Goal: Check status

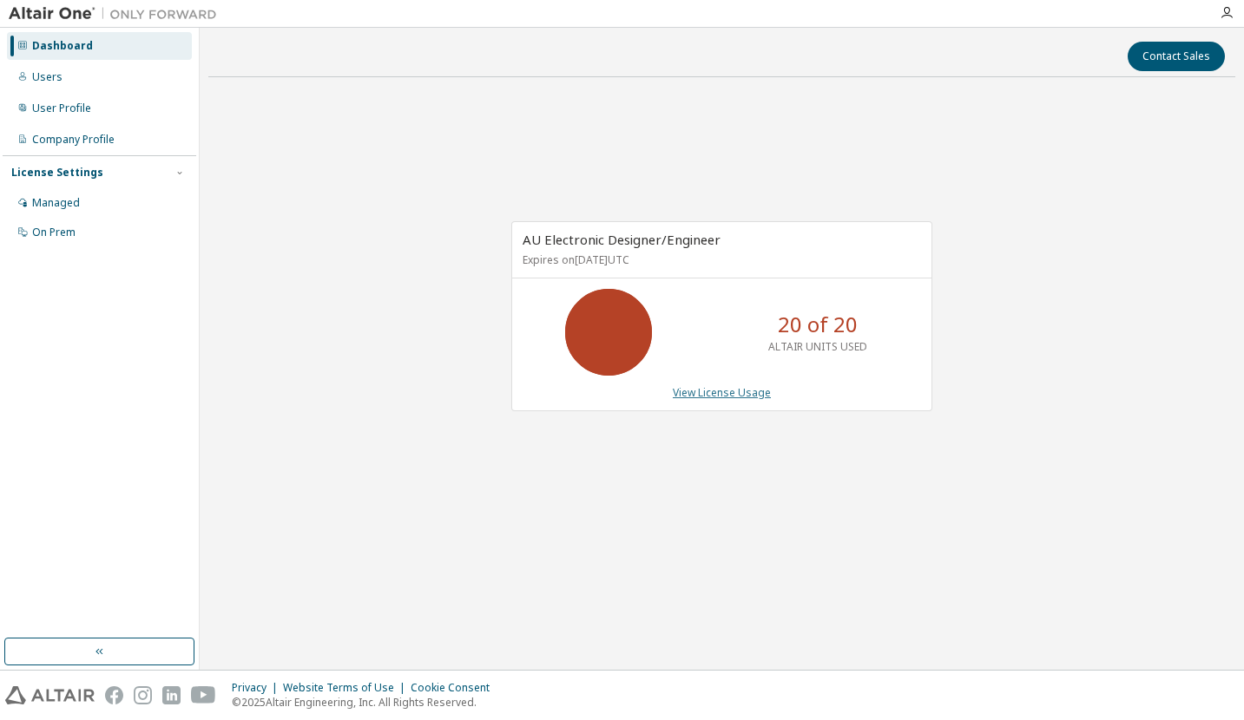
click at [711, 395] on link "View License Usage" at bounding box center [722, 392] width 98 height 15
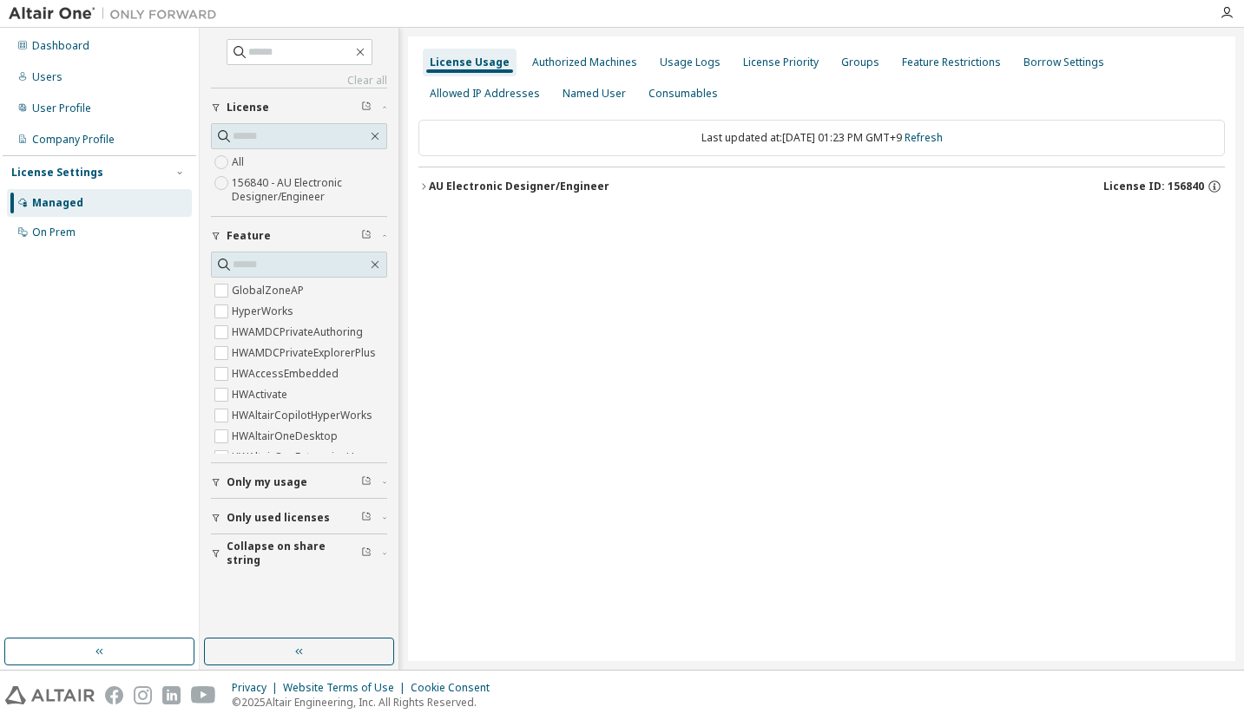
click at [513, 183] on div "AU Electronic Designer/Engineer" at bounding box center [519, 187] width 181 height 14
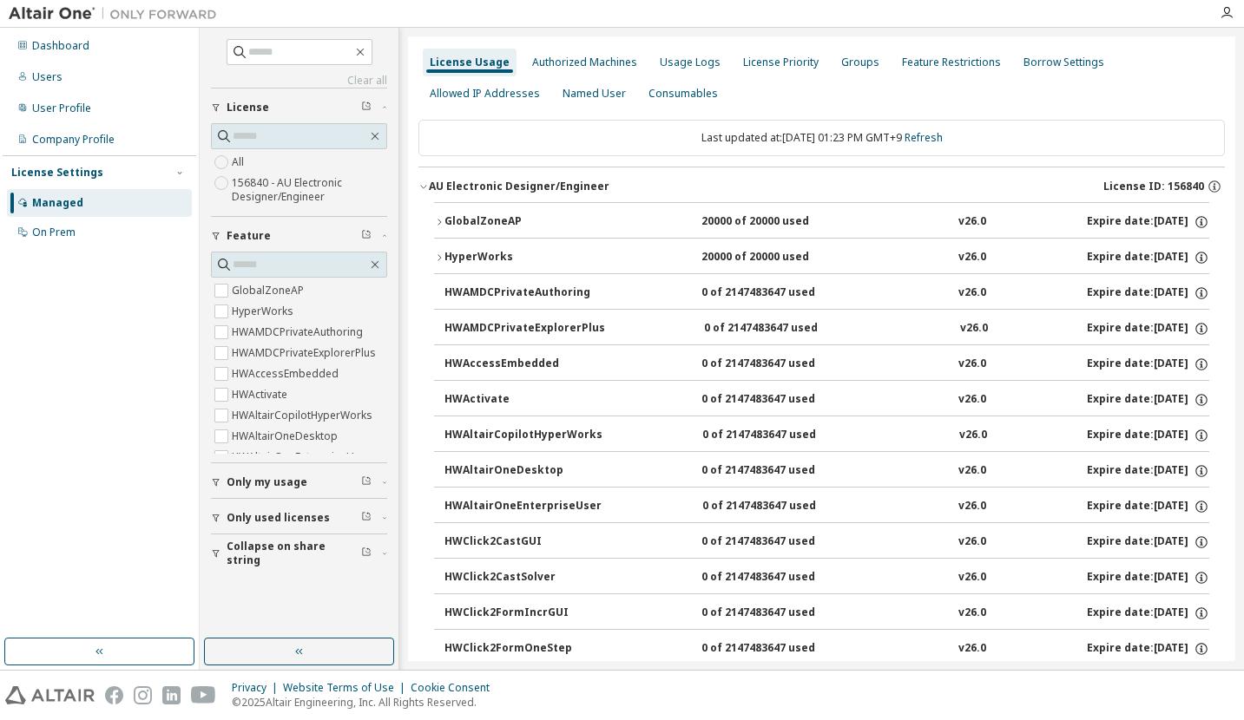
click at [500, 214] on div "GlobalZoneAP" at bounding box center [522, 222] width 156 height 16
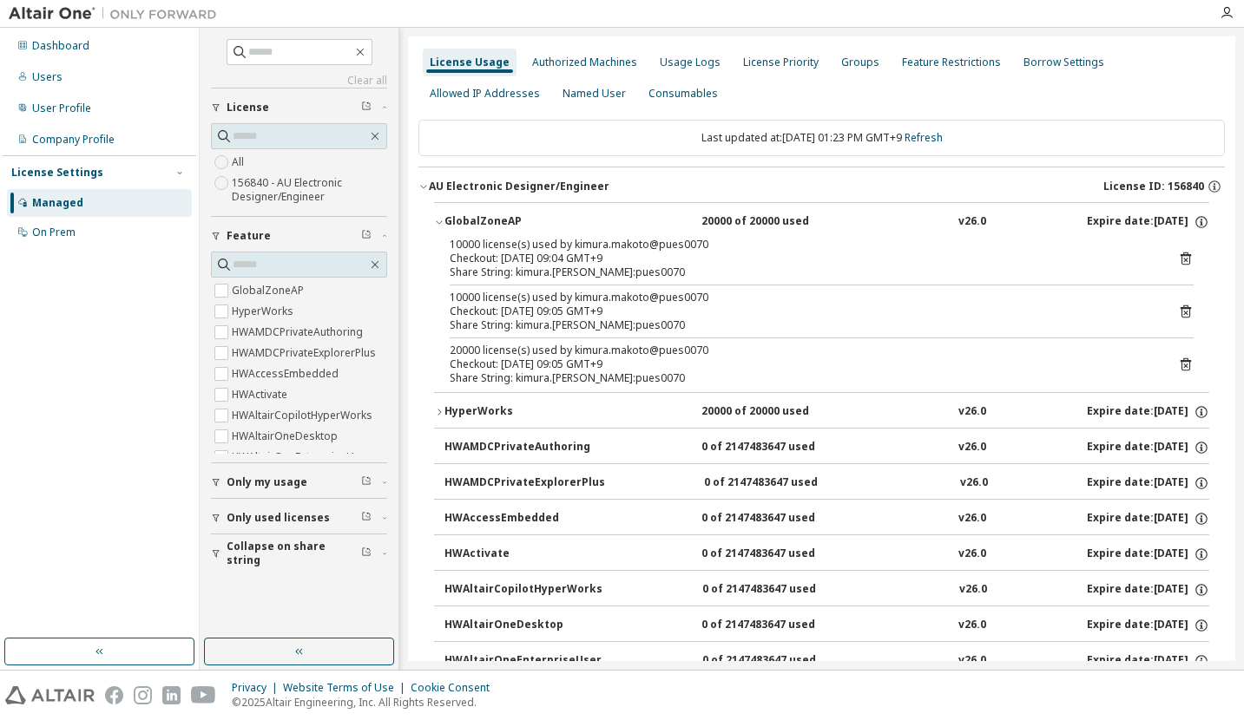
click at [1001, 89] on div "License Usage Authorized Machines Usage Logs License Priority Groups Feature Re…" at bounding box center [821, 78] width 806 height 62
click at [934, 135] on link "Refresh" at bounding box center [923, 137] width 38 height 15
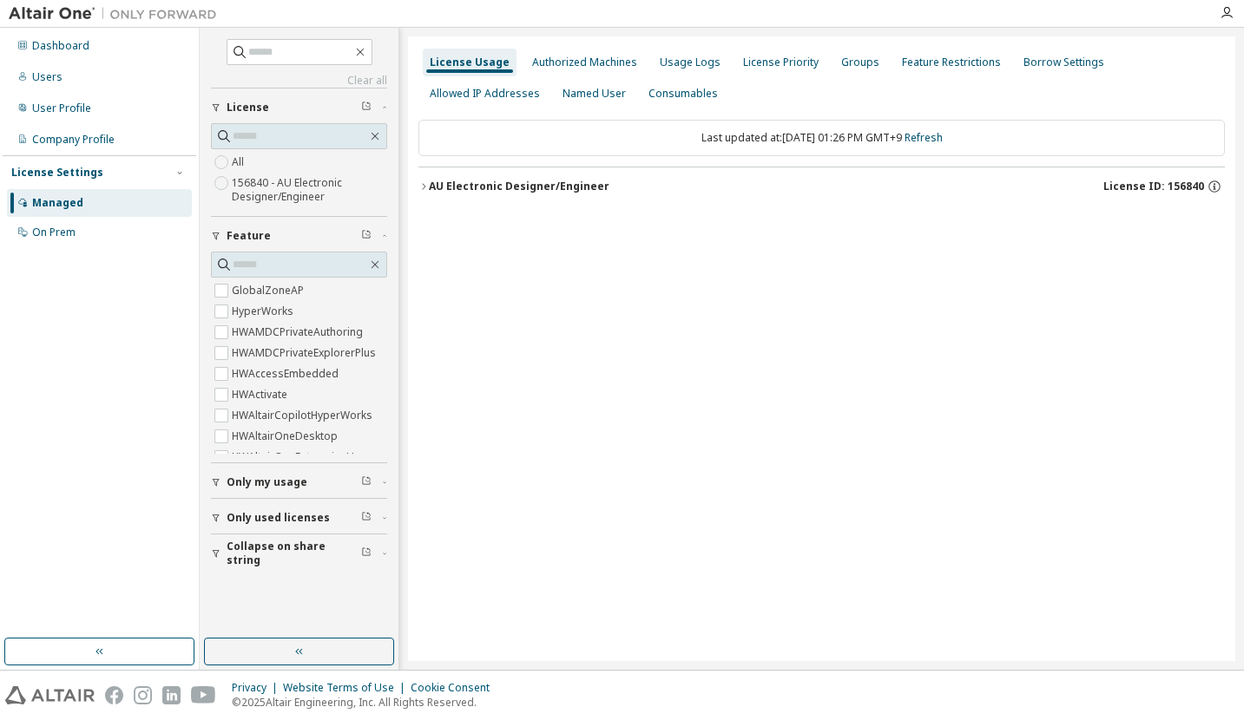
click at [478, 185] on div "AU Electronic Designer/Engineer" at bounding box center [519, 187] width 181 height 14
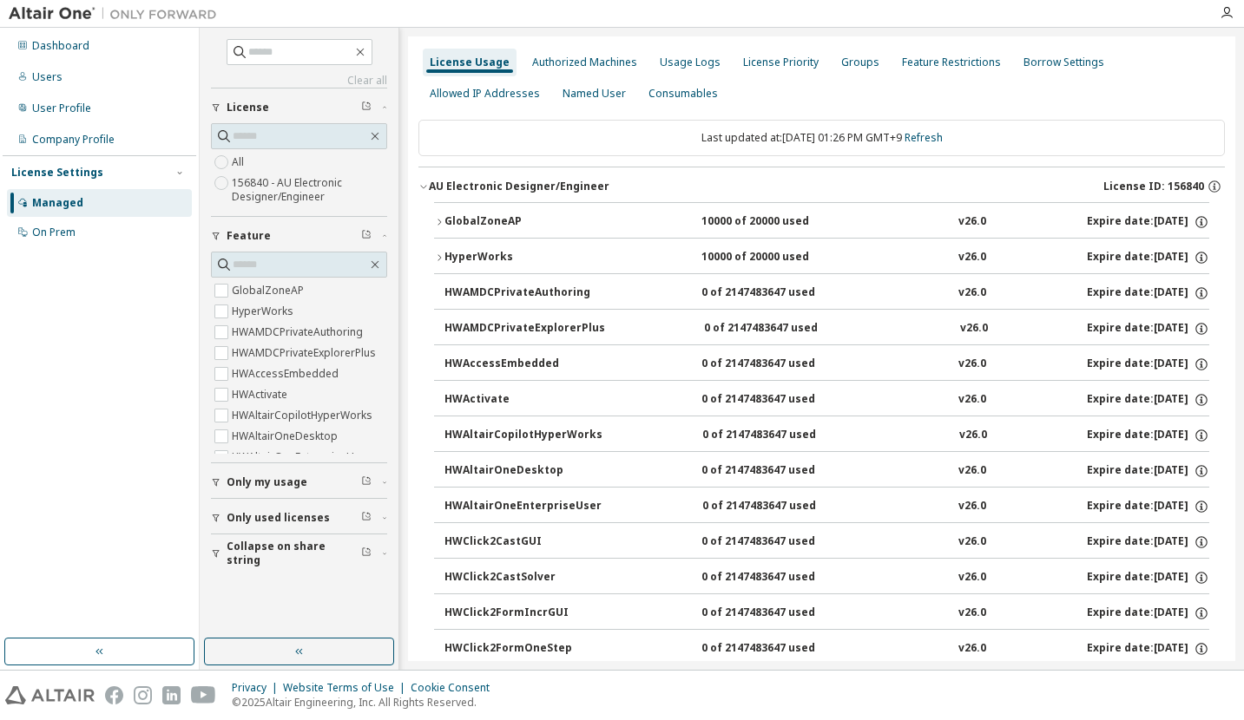
click at [495, 218] on div "GlobalZoneAP" at bounding box center [522, 222] width 156 height 16
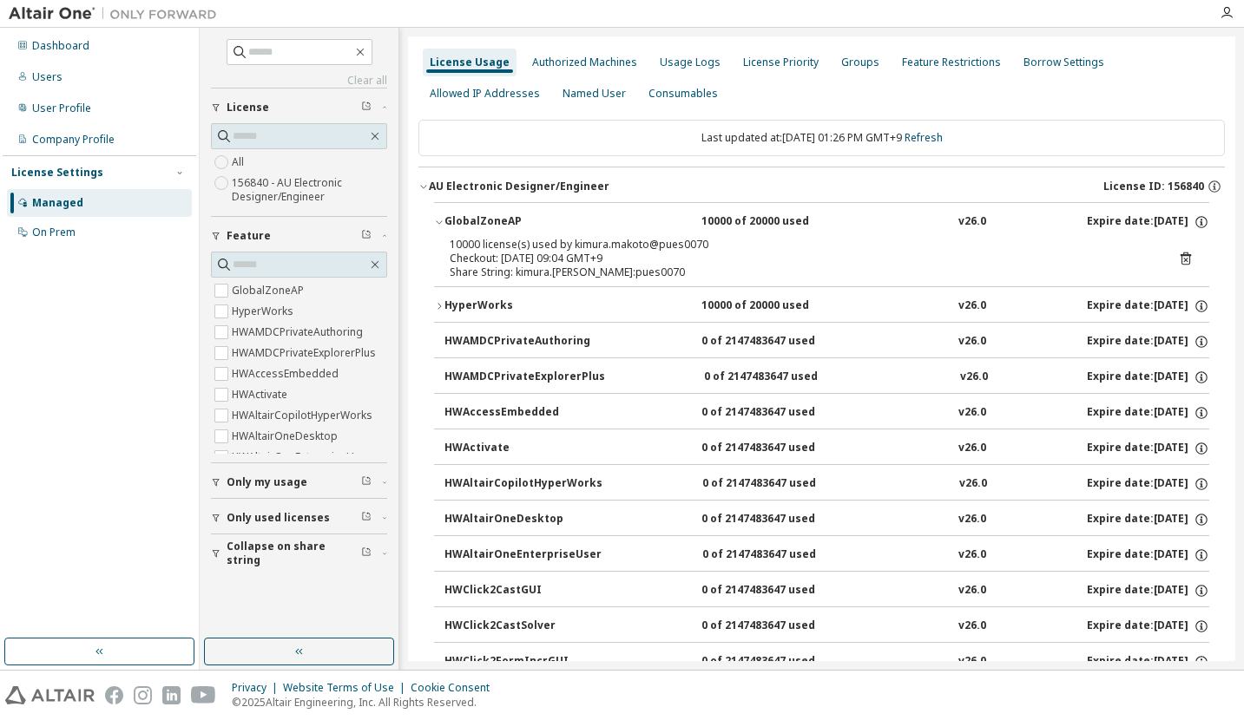
click at [493, 290] on button "HyperWorks 10000 of 20000 used v26.0 Expire date: [DATE]" at bounding box center [821, 306] width 775 height 38
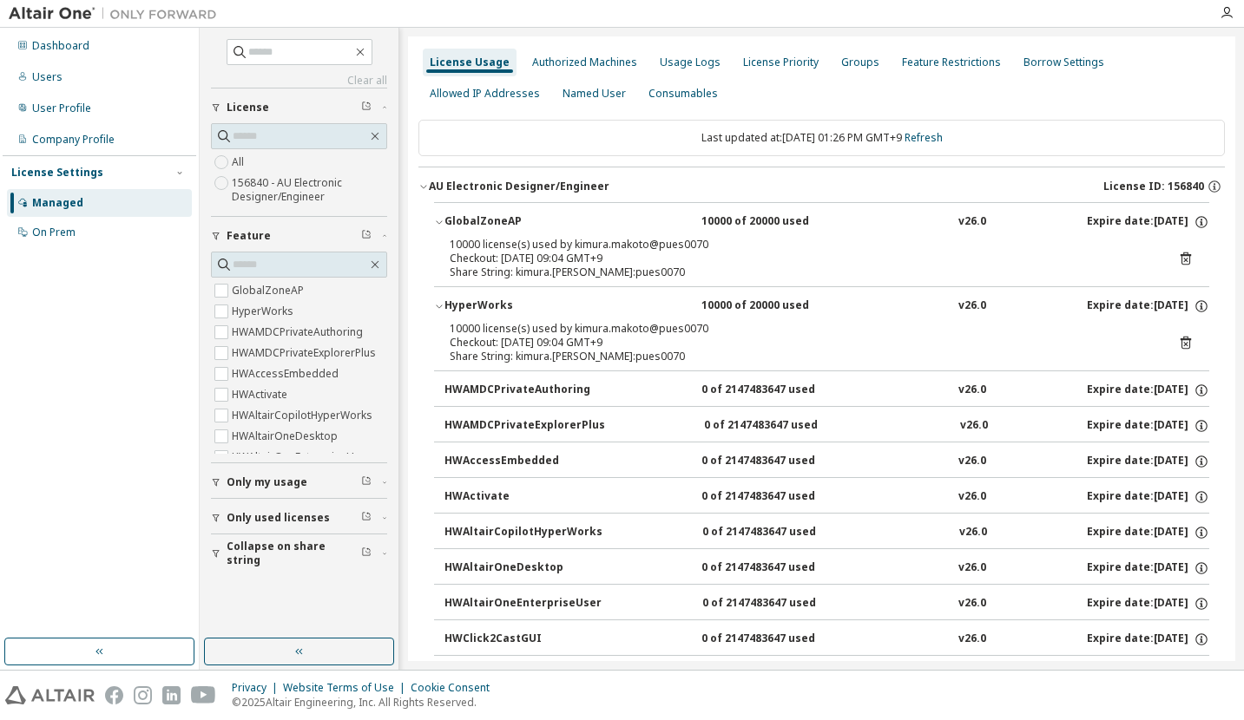
click at [939, 127] on div "Last updated at: [DATE] 01:26 PM GMT+9 Refresh" at bounding box center [821, 138] width 806 height 36
click at [937, 139] on link "Refresh" at bounding box center [923, 137] width 38 height 15
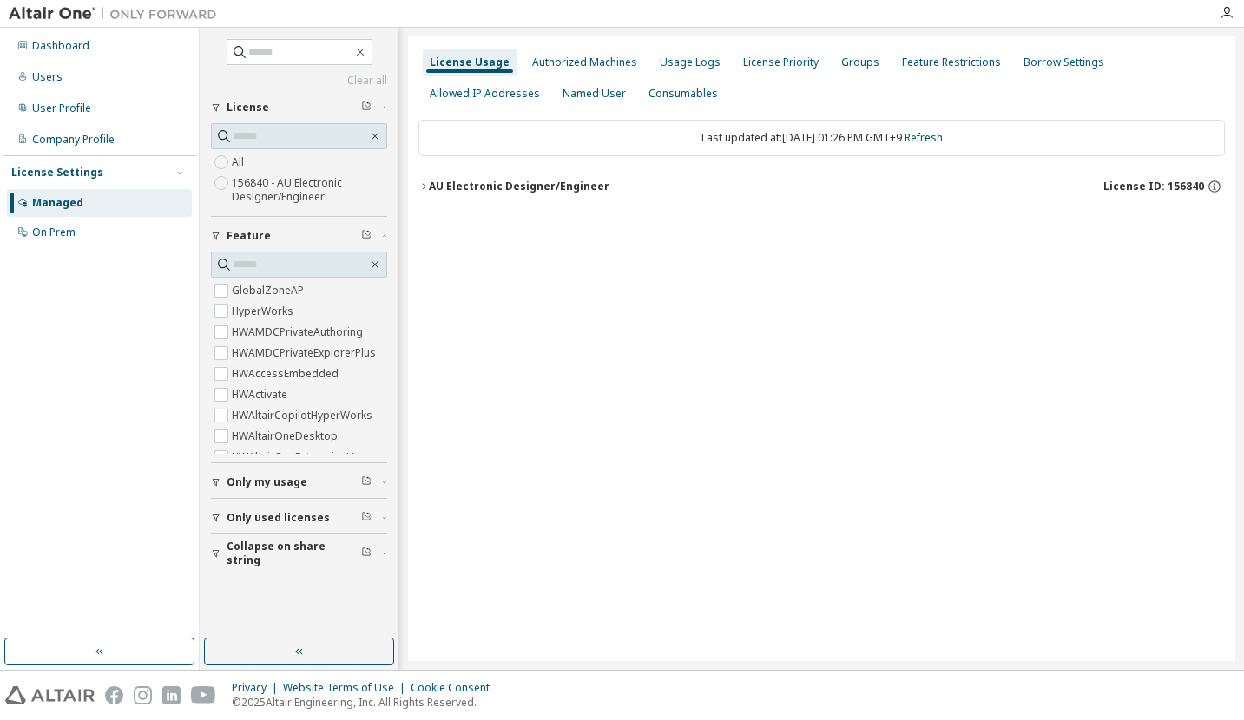
click at [492, 183] on div "AU Electronic Designer/Engineer" at bounding box center [519, 187] width 181 height 14
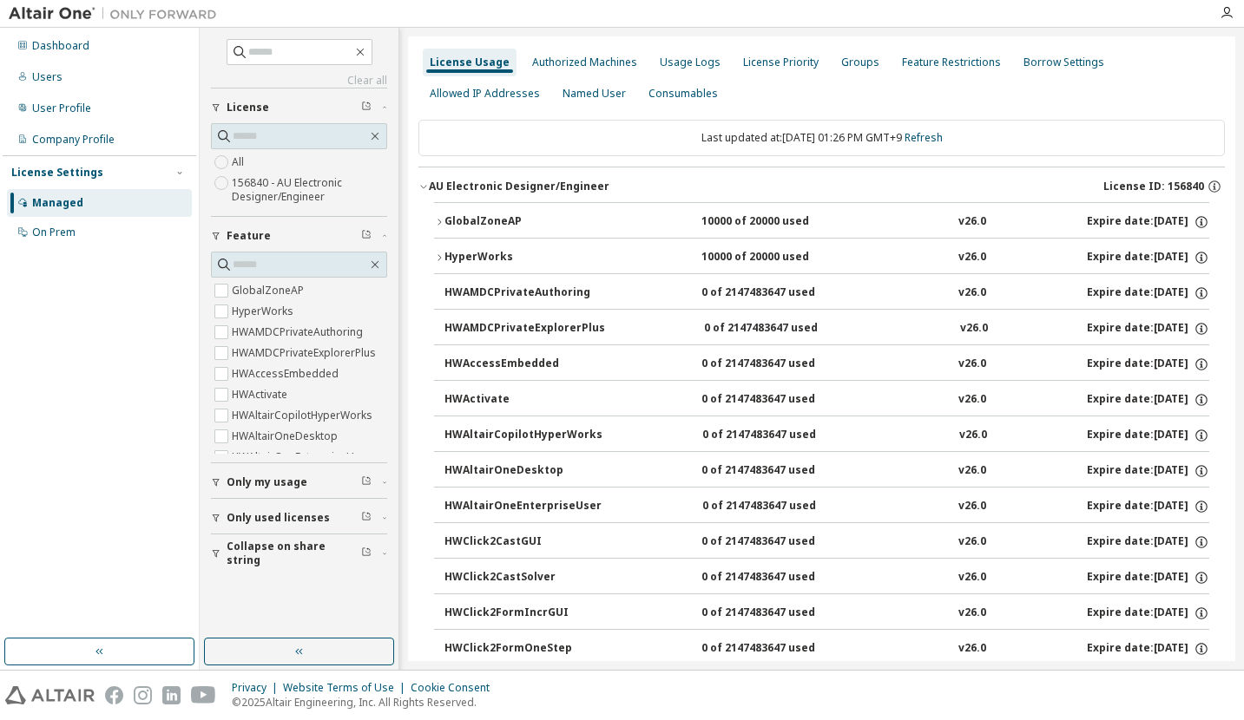
click at [497, 220] on div "GlobalZoneAP" at bounding box center [522, 222] width 156 height 16
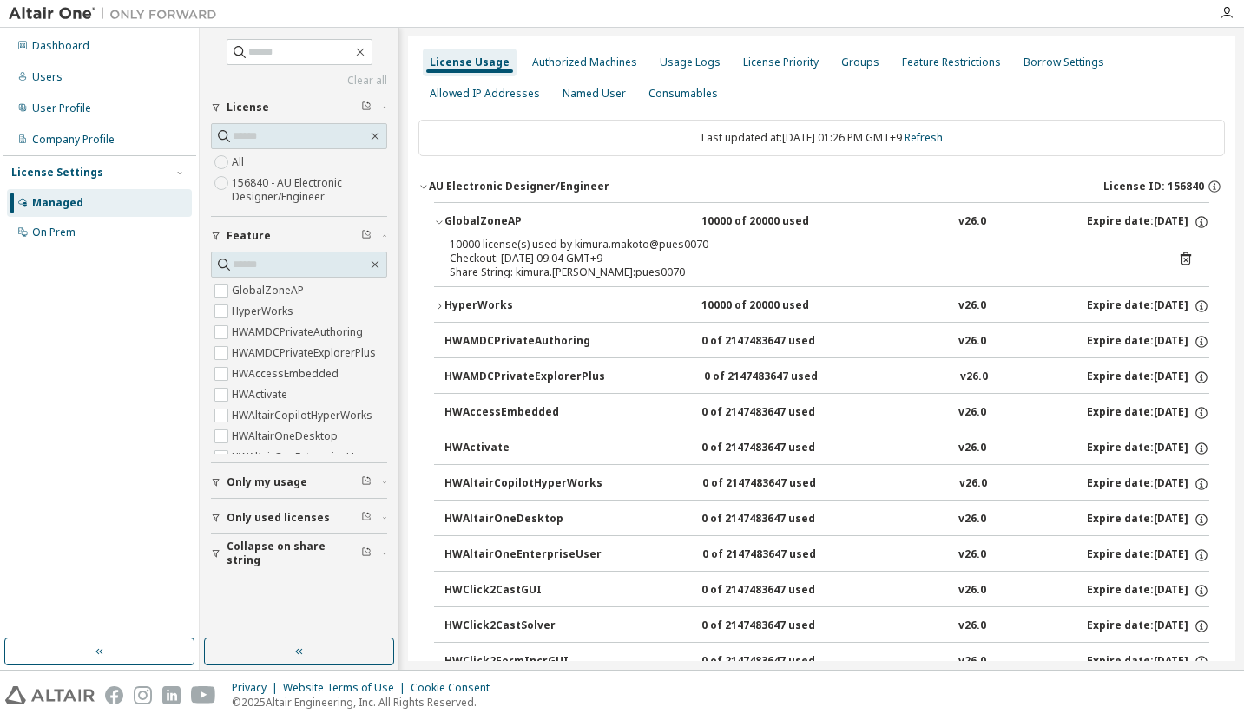
click at [487, 291] on button "HyperWorks 10000 of 20000 used v26.0 Expire date: [DATE]" at bounding box center [821, 306] width 775 height 38
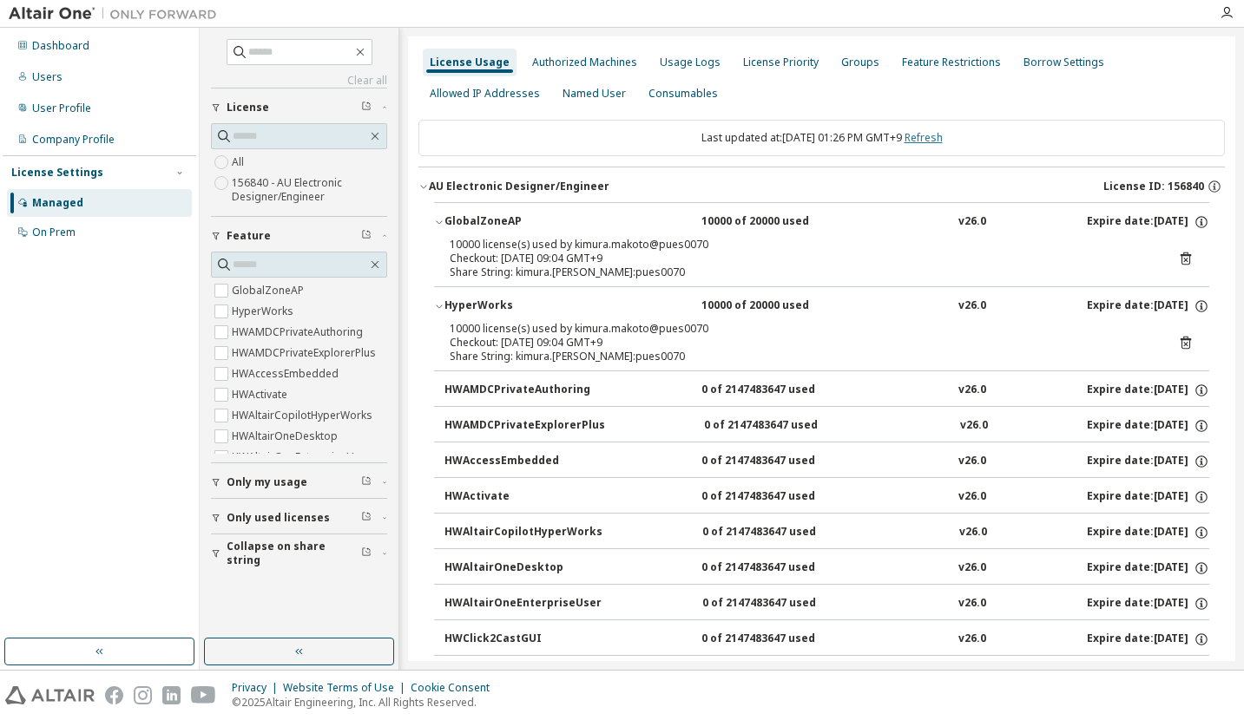
click at [942, 132] on link "Refresh" at bounding box center [923, 137] width 38 height 15
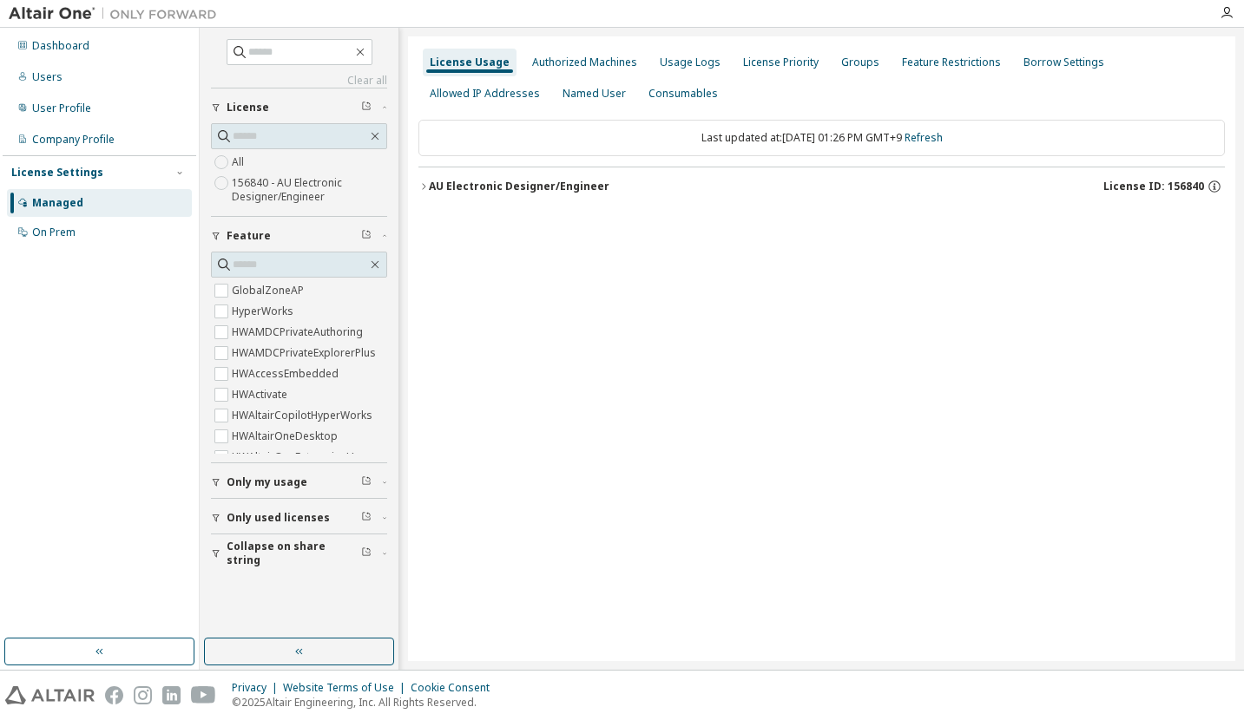
click at [574, 193] on div "AU Electronic Designer/Engineer" at bounding box center [519, 187] width 181 height 14
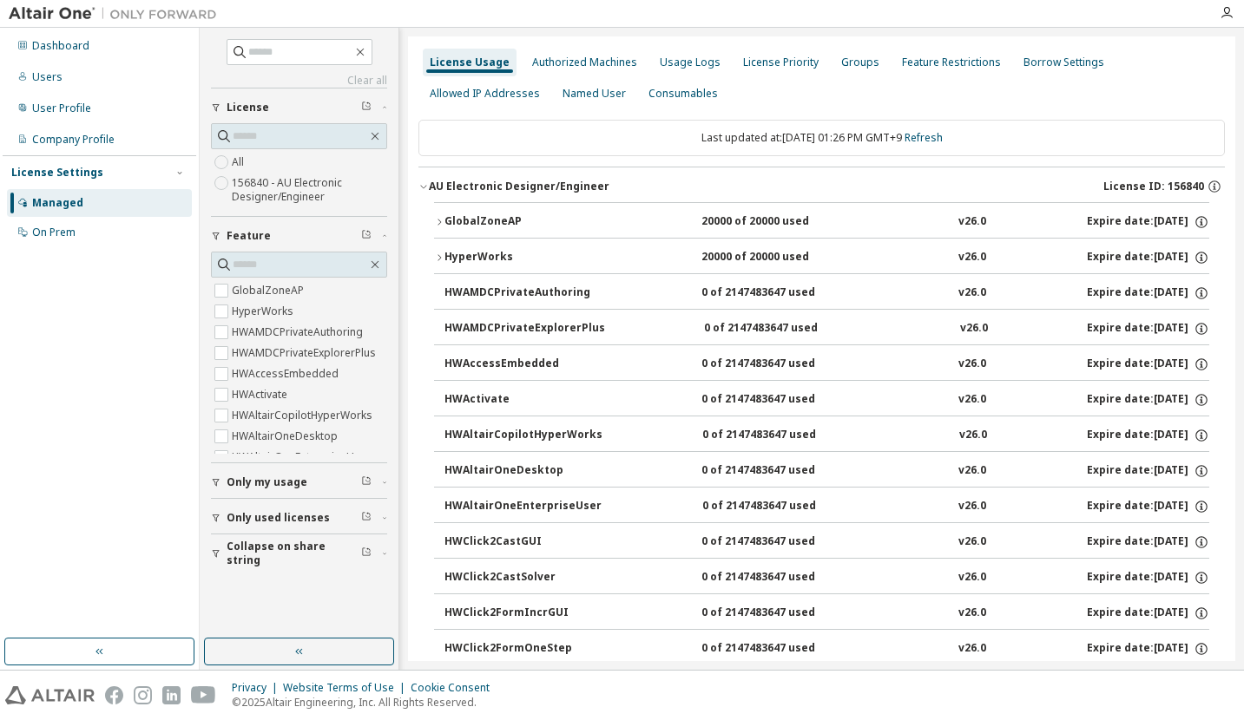
click at [494, 221] on div "GlobalZoneAP" at bounding box center [522, 222] width 156 height 16
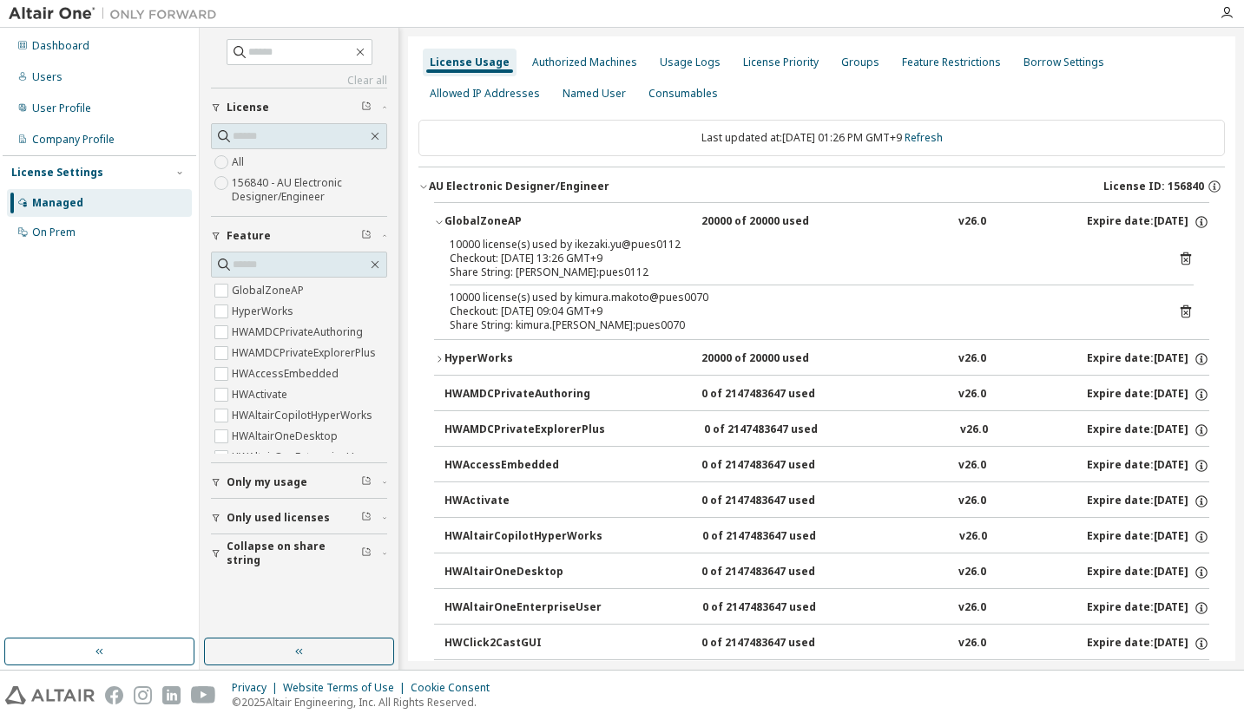
click at [483, 357] on div "HyperWorks" at bounding box center [522, 359] width 156 height 16
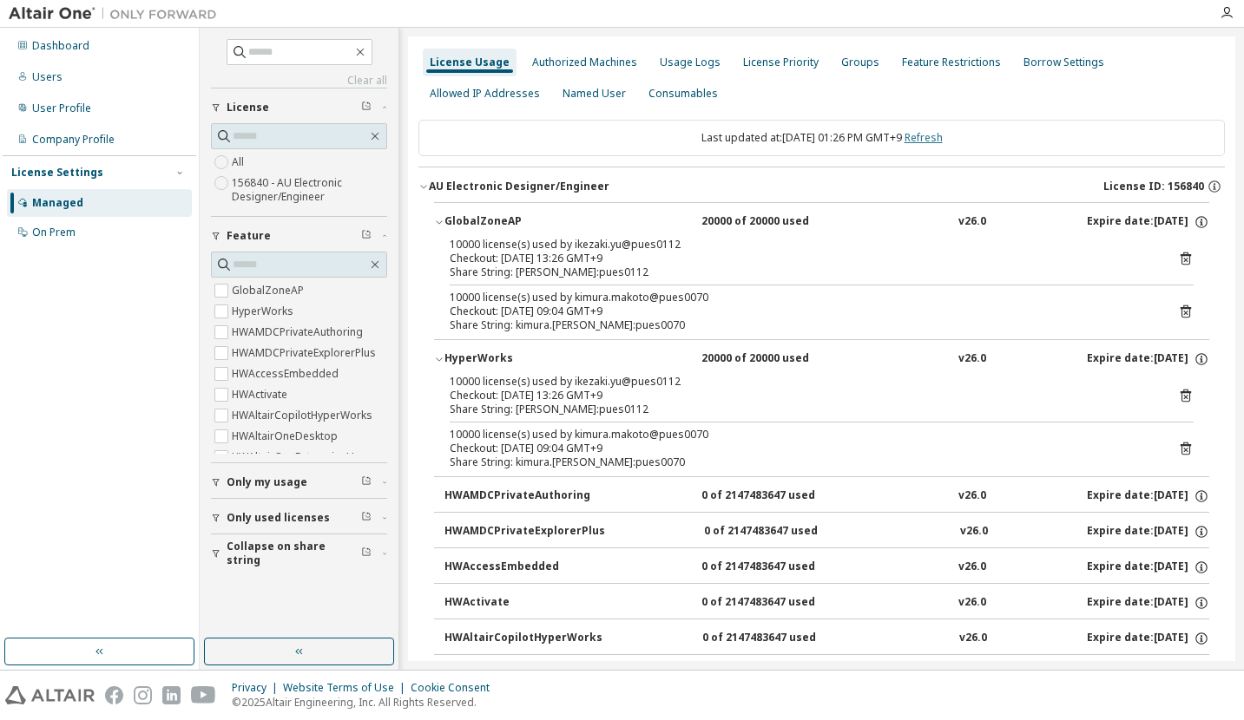
click at [942, 133] on link "Refresh" at bounding box center [923, 137] width 38 height 15
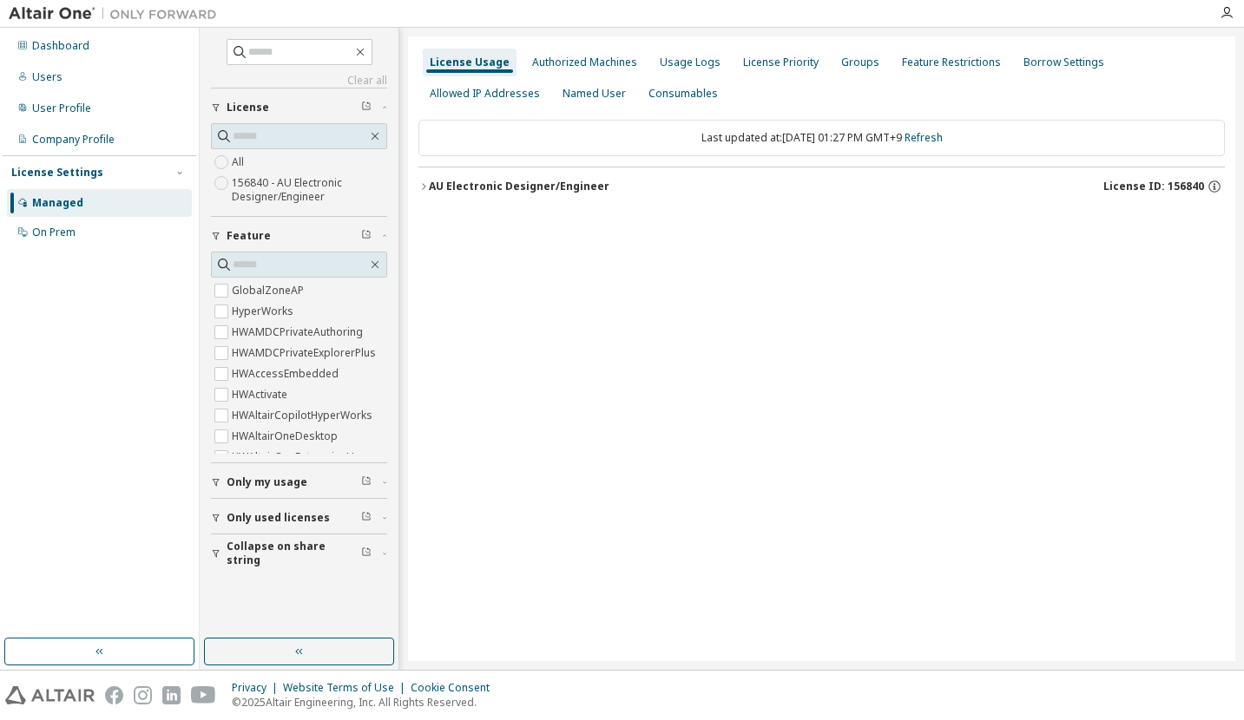
click at [555, 183] on div "AU Electronic Designer/Engineer" at bounding box center [519, 187] width 181 height 14
